Goal: Information Seeking & Learning: Learn about a topic

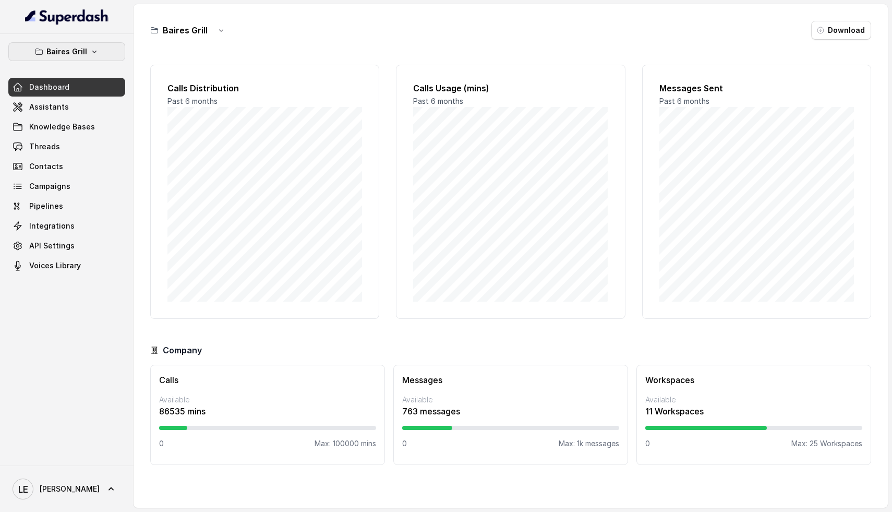
click at [74, 52] on p "Baires Grill" at bounding box center [66, 51] width 41 height 13
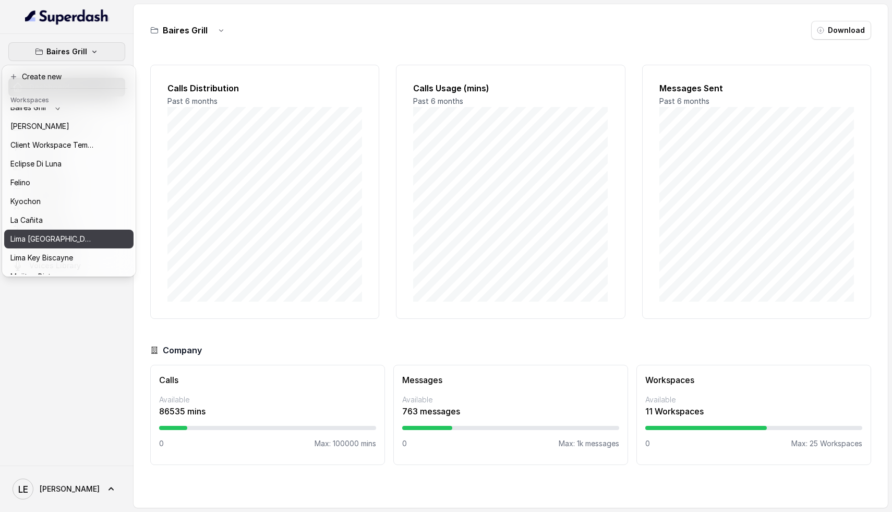
scroll to position [8, 0]
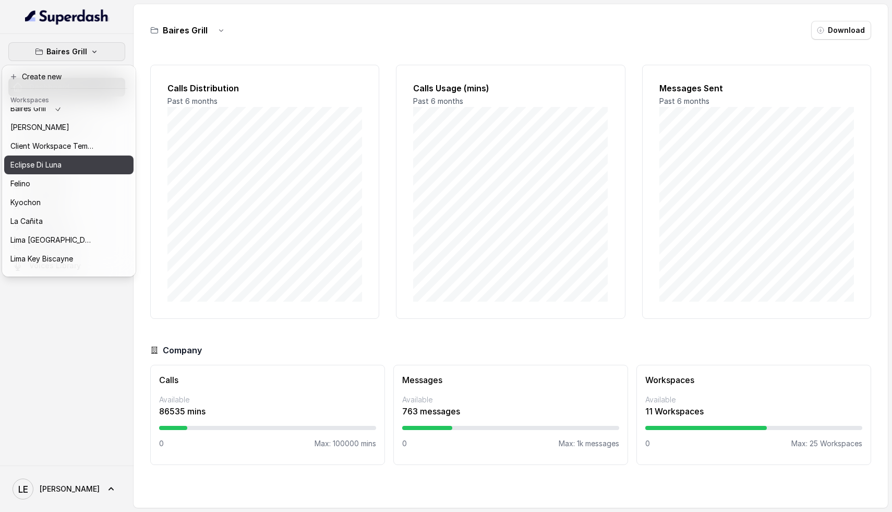
click at [41, 176] on button "Felino" at bounding box center [68, 183] width 129 height 19
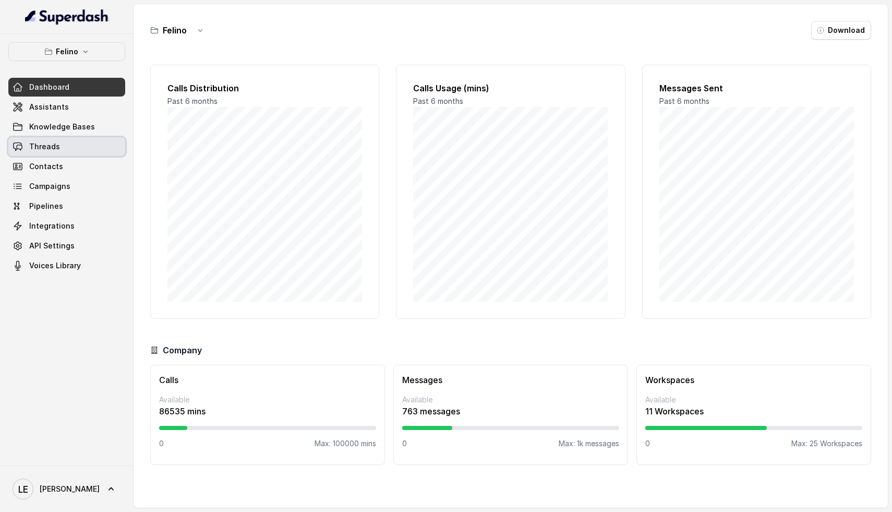
click at [54, 146] on span "Threads" at bounding box center [44, 146] width 31 height 10
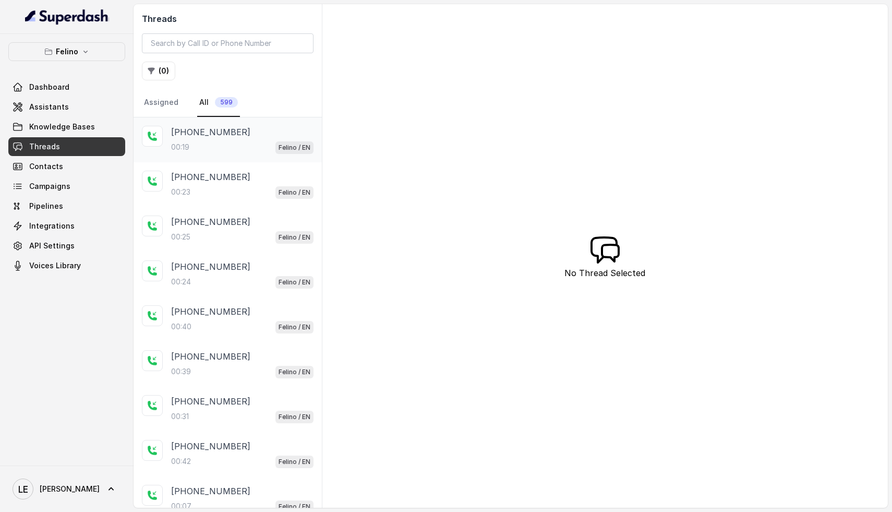
click at [222, 143] on div "00:19 Felino / EN" at bounding box center [242, 147] width 142 height 14
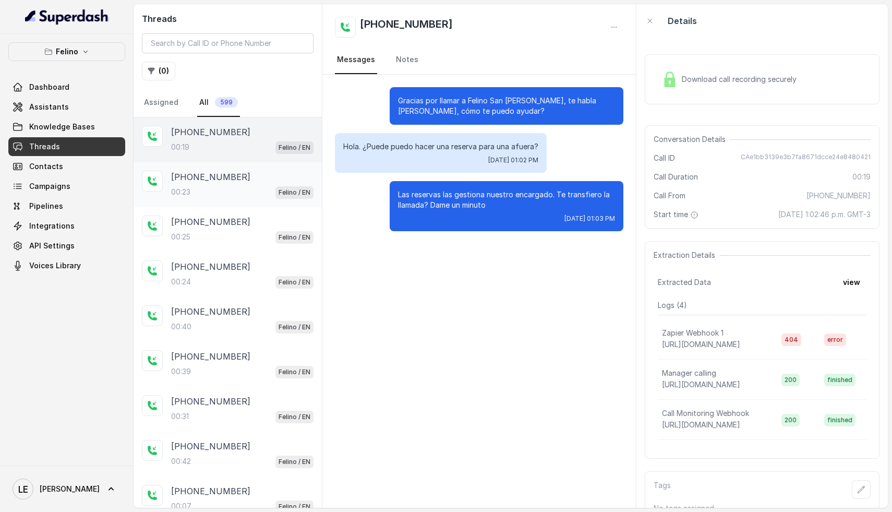
click at [218, 184] on div "[PHONE_NUMBER]:23 Felino / EN" at bounding box center [242, 185] width 142 height 28
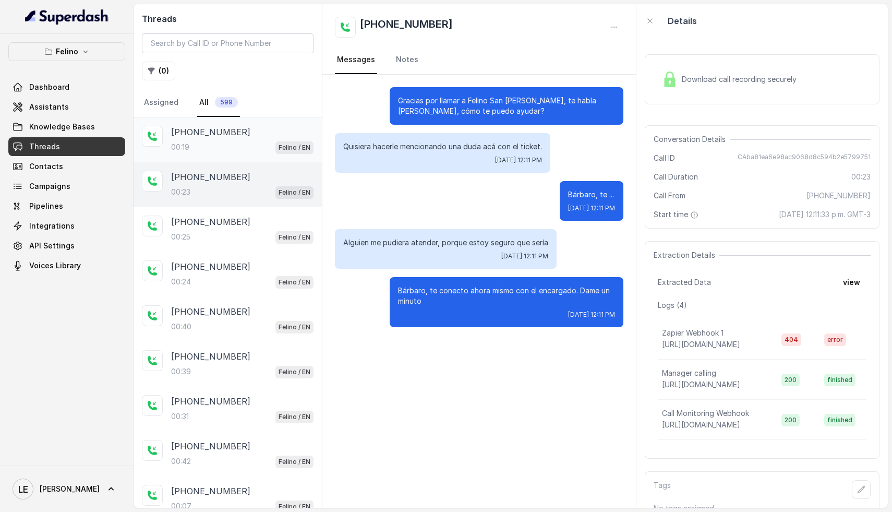
click at [215, 155] on div "[PHONE_NUMBER]:19 Felino / EN" at bounding box center [227, 139] width 188 height 45
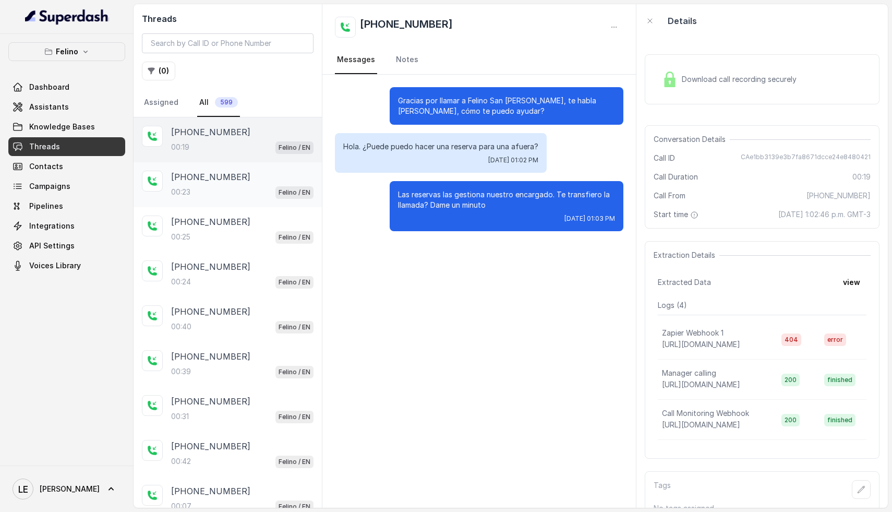
click at [219, 181] on p "[PHONE_NUMBER]" at bounding box center [210, 177] width 79 height 13
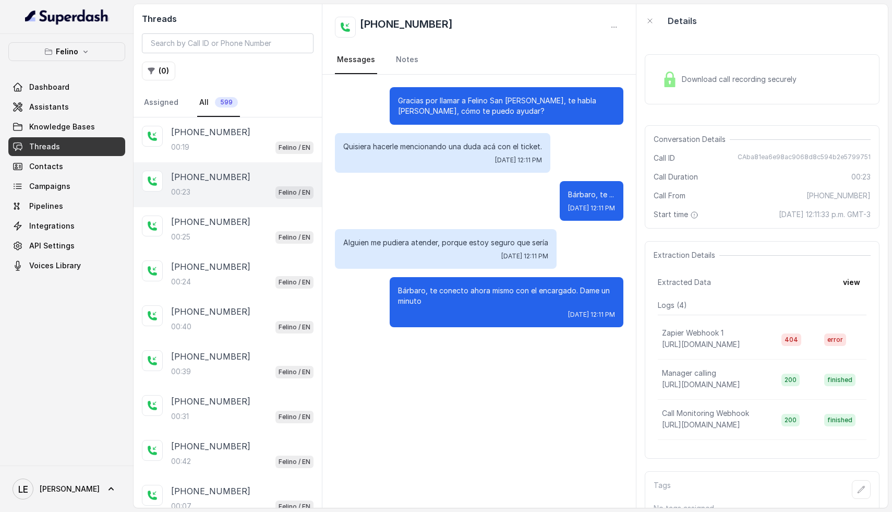
click at [763, 107] on div "Download call recording securely" at bounding box center [761, 79] width 235 height 67
click at [747, 79] on span "Download call recording securely" at bounding box center [741, 79] width 119 height 10
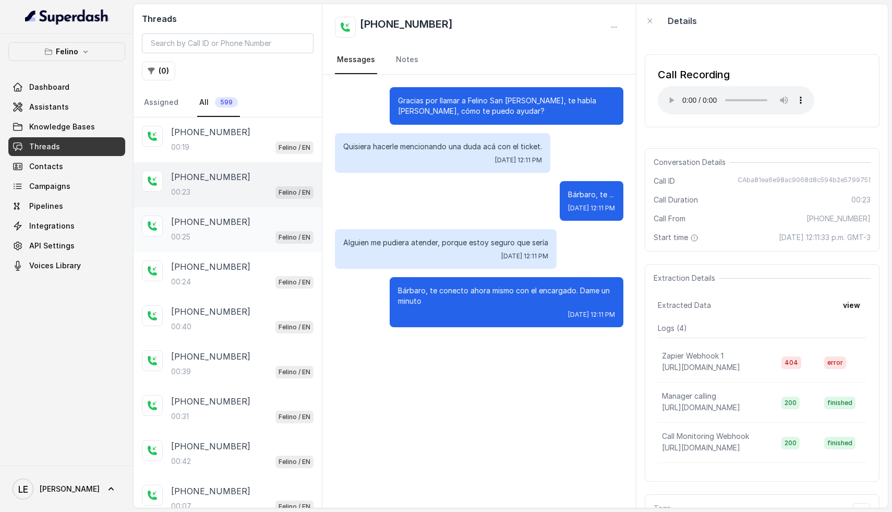
click at [238, 226] on p "[PHONE_NUMBER]" at bounding box center [210, 221] width 79 height 13
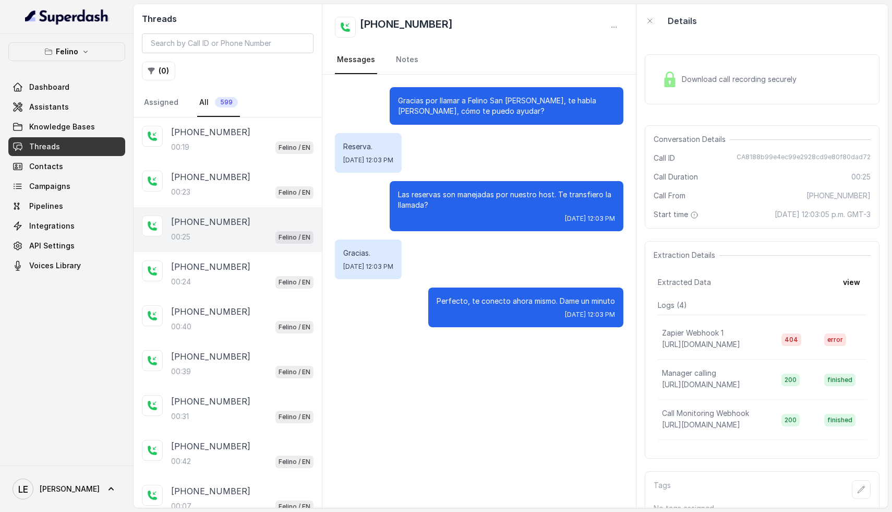
click at [704, 67] on div "Download call recording securely" at bounding box center [729, 79] width 143 height 24
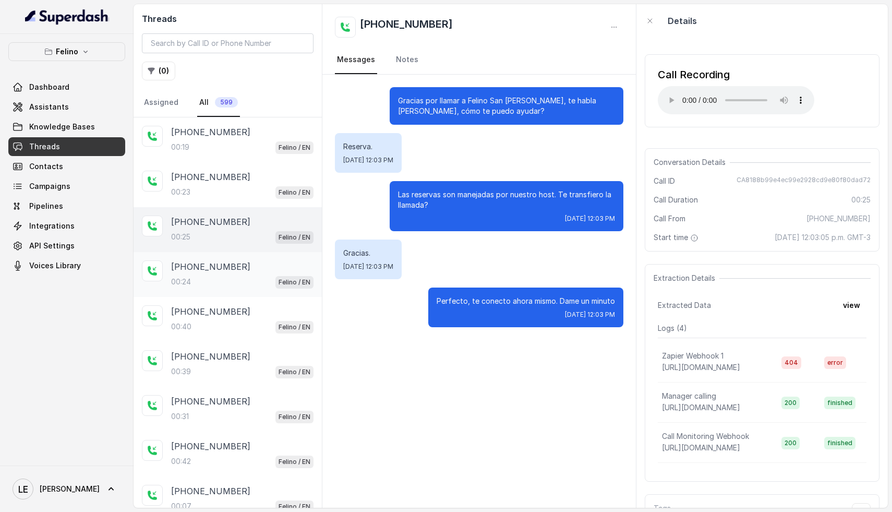
click at [223, 272] on div "[PHONE_NUMBER]:24 Felino / EN" at bounding box center [242, 274] width 142 height 28
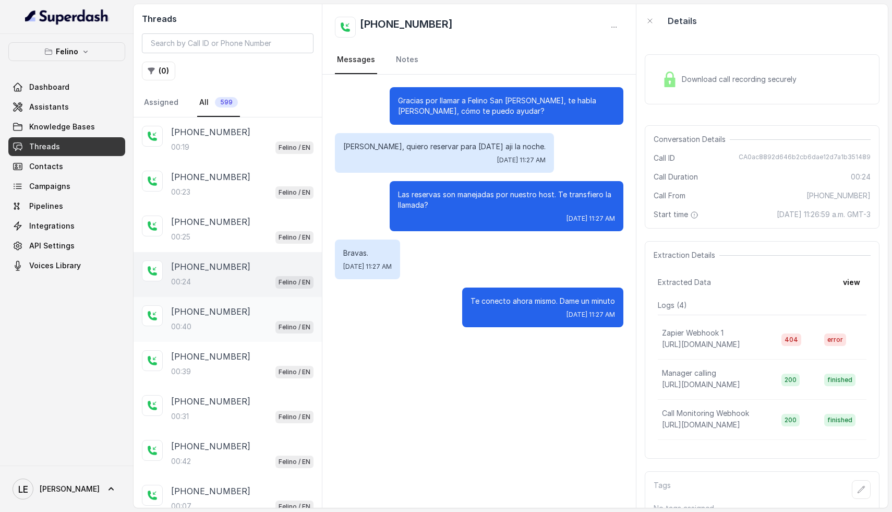
click at [233, 325] on div "00:40 Felino / EN" at bounding box center [242, 327] width 142 height 14
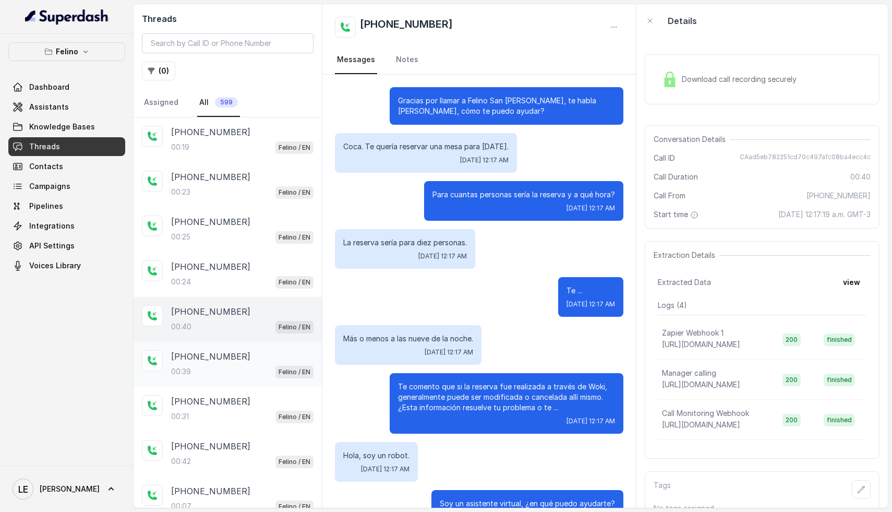
click at [212, 371] on div "00:39 Felino / EN" at bounding box center [242, 371] width 142 height 14
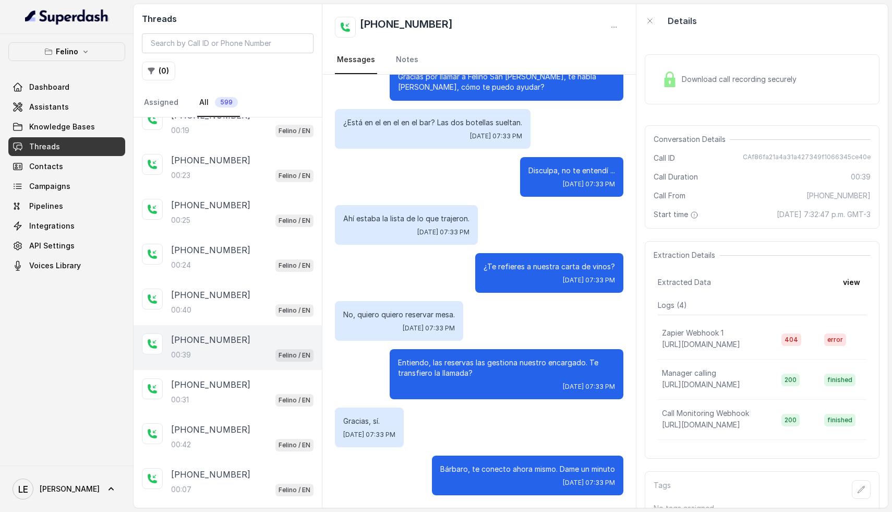
scroll to position [17, 0]
click at [245, 395] on div "00:31 Felino / EN" at bounding box center [242, 399] width 142 height 14
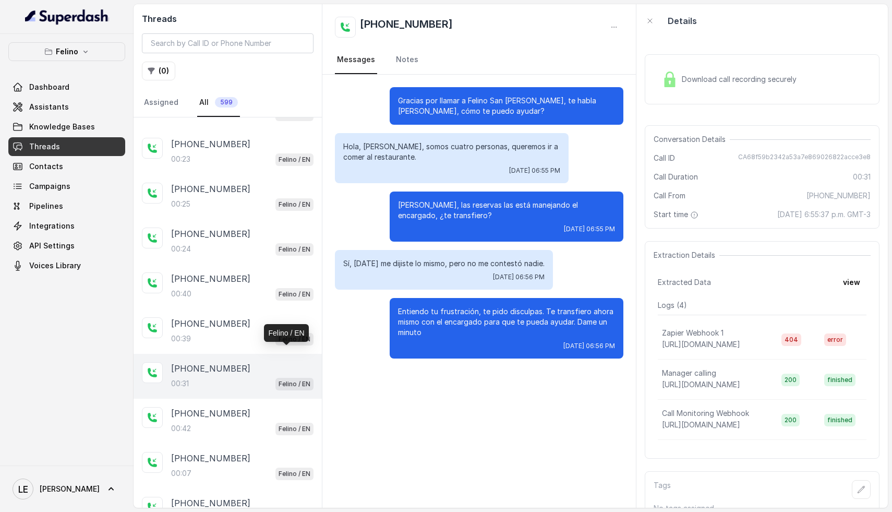
scroll to position [42, 0]
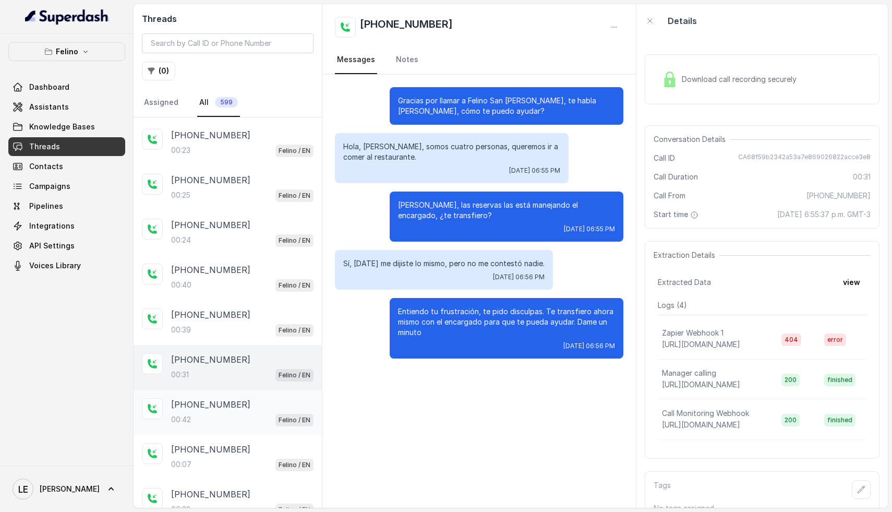
click at [225, 416] on div "00:42 Felino / EN" at bounding box center [242, 419] width 142 height 14
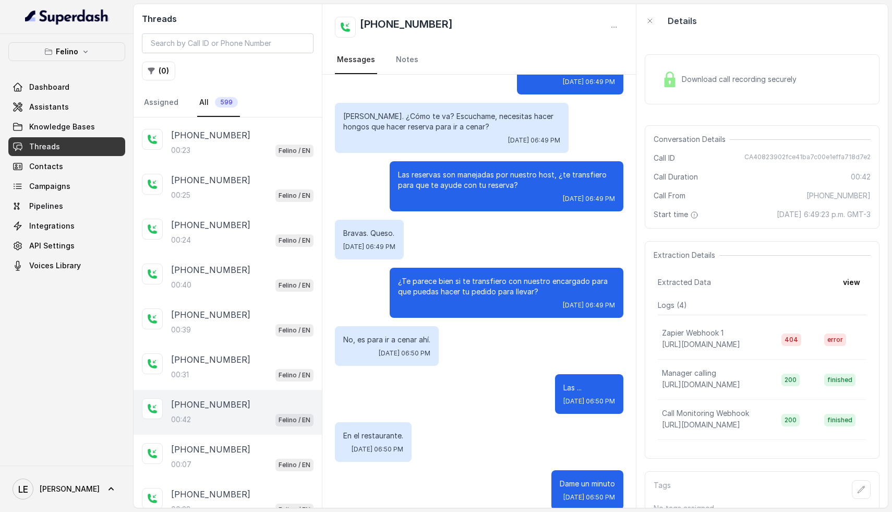
scroll to position [133, 0]
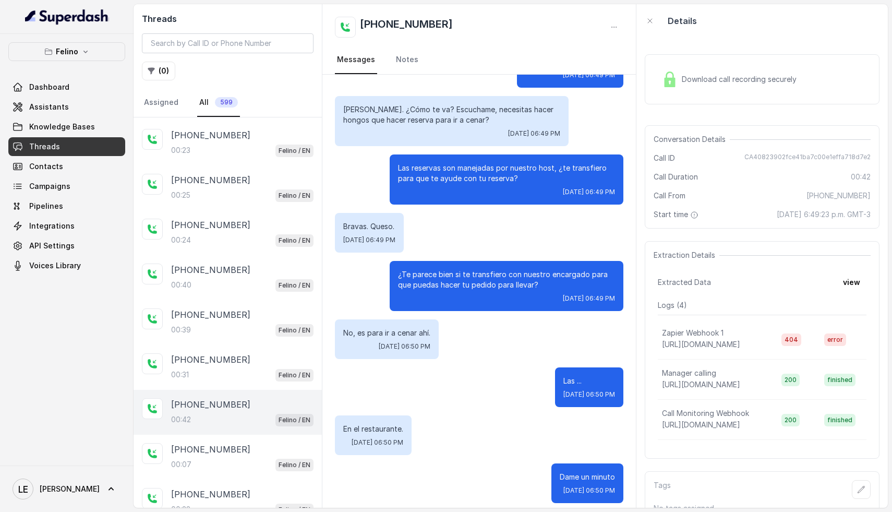
click at [726, 94] on div "Download call recording securely" at bounding box center [761, 79] width 235 height 50
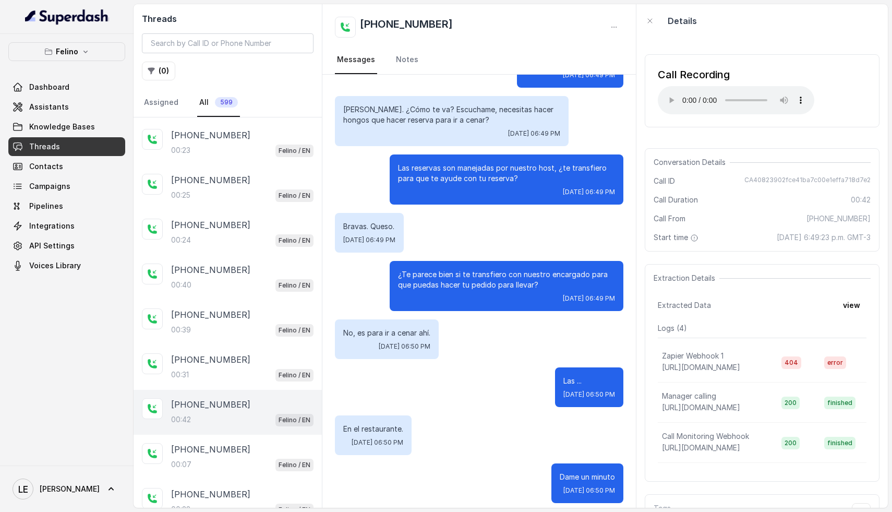
click at [787, 177] on span "CA40823902fce41ba7c00e1effa718d7e2" at bounding box center [807, 181] width 126 height 10
copy span "CA40823902fce41ba7c00e1effa718d7e2"
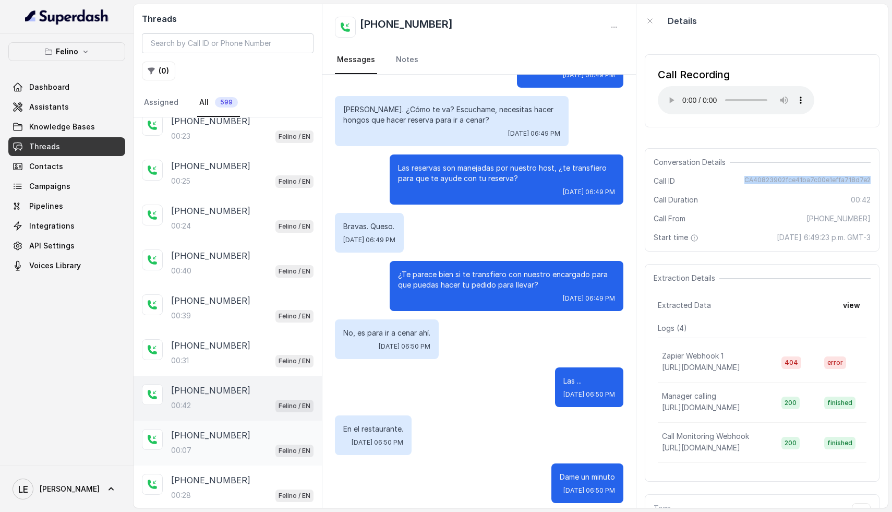
scroll to position [85, 0]
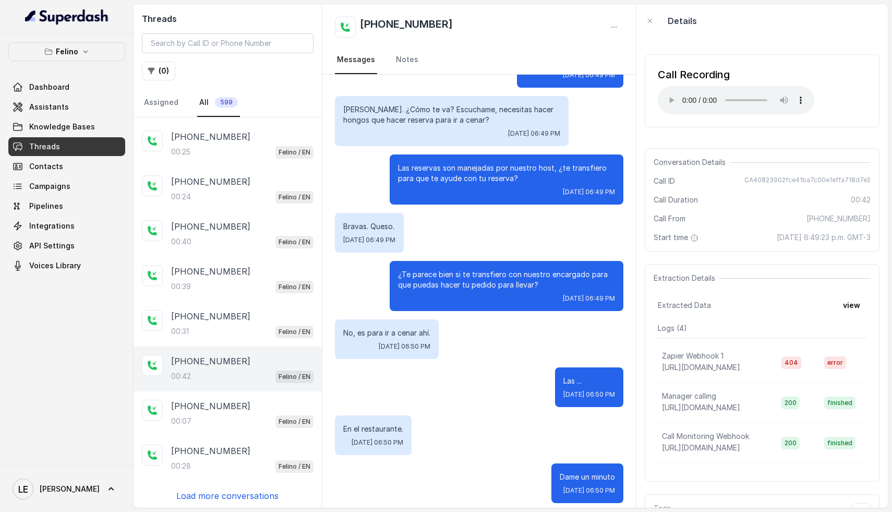
click at [205, 497] on p "Load more conversations" at bounding box center [227, 495] width 102 height 13
click at [205, 465] on div "00:28 Felino / EN" at bounding box center [242, 466] width 142 height 14
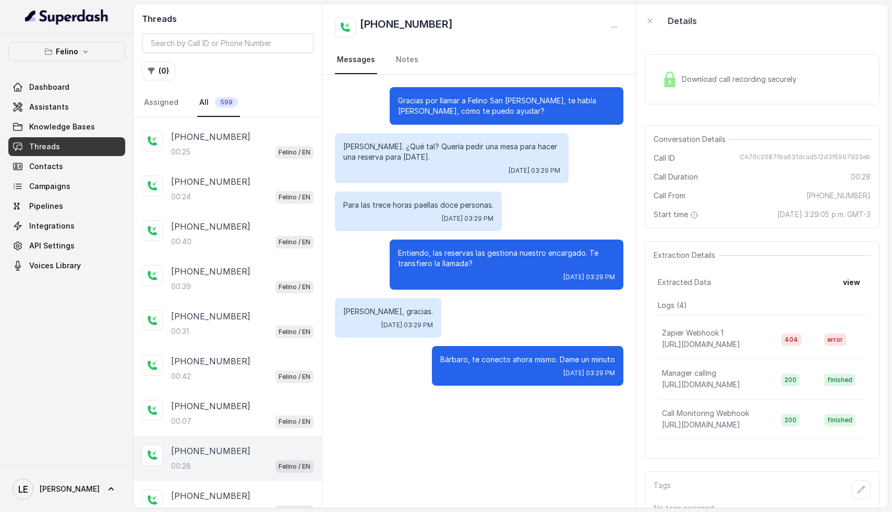
click at [719, 90] on div "Download call recording securely" at bounding box center [729, 79] width 143 height 24
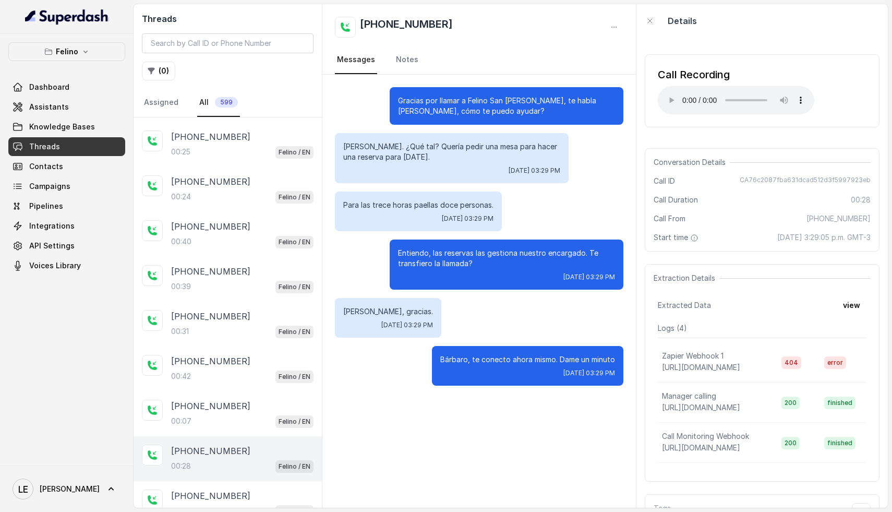
click at [232, 451] on p "[PHONE_NUMBER]" at bounding box center [210, 450] width 79 height 13
